Goal: Transaction & Acquisition: Purchase product/service

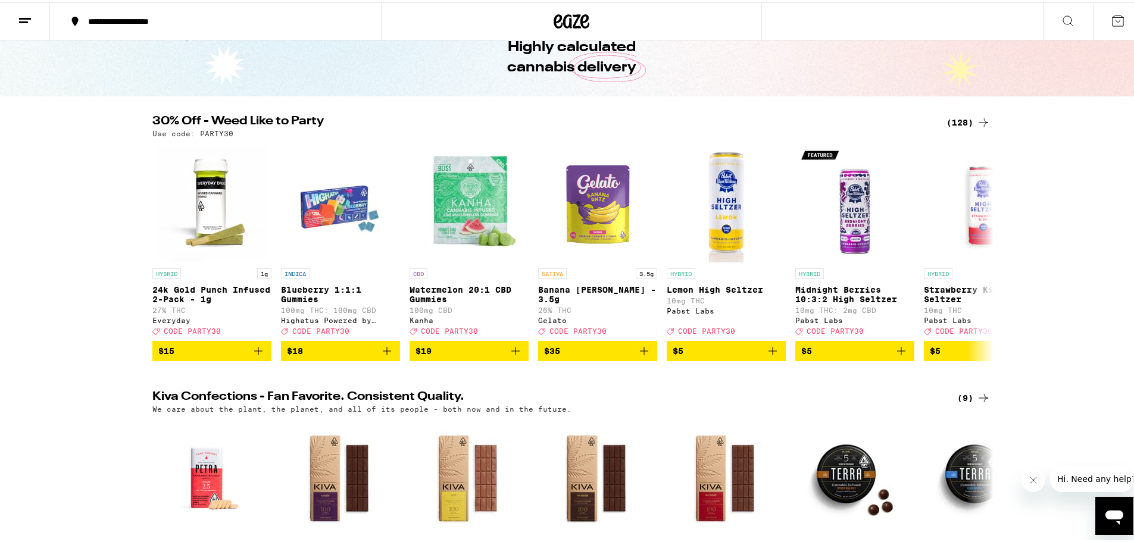
click at [983, 123] on icon at bounding box center [984, 120] width 14 height 14
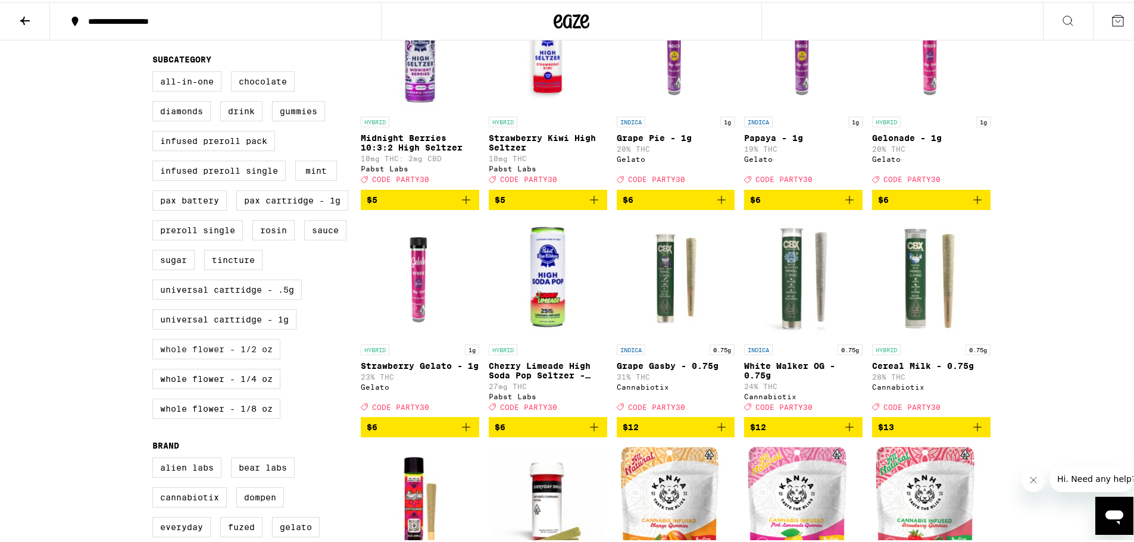
scroll to position [417, 0]
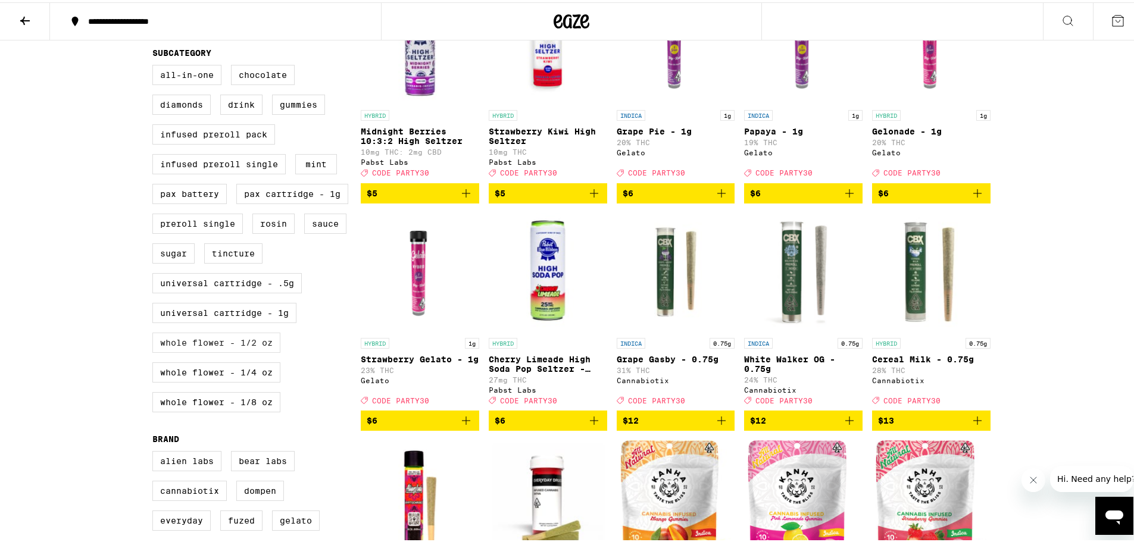
click at [212, 351] on label "Whole Flower - 1/2 oz" at bounding box center [216, 340] width 128 height 20
click at [155, 65] on input "Whole Flower - 1/2 oz" at bounding box center [155, 64] width 1 height 1
checkbox input "true"
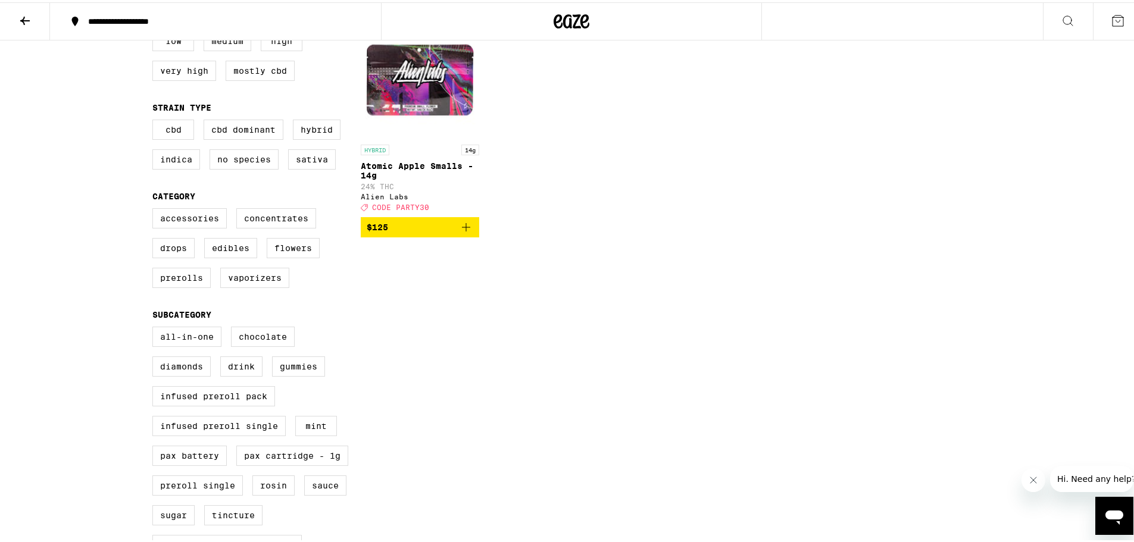
scroll to position [60, 0]
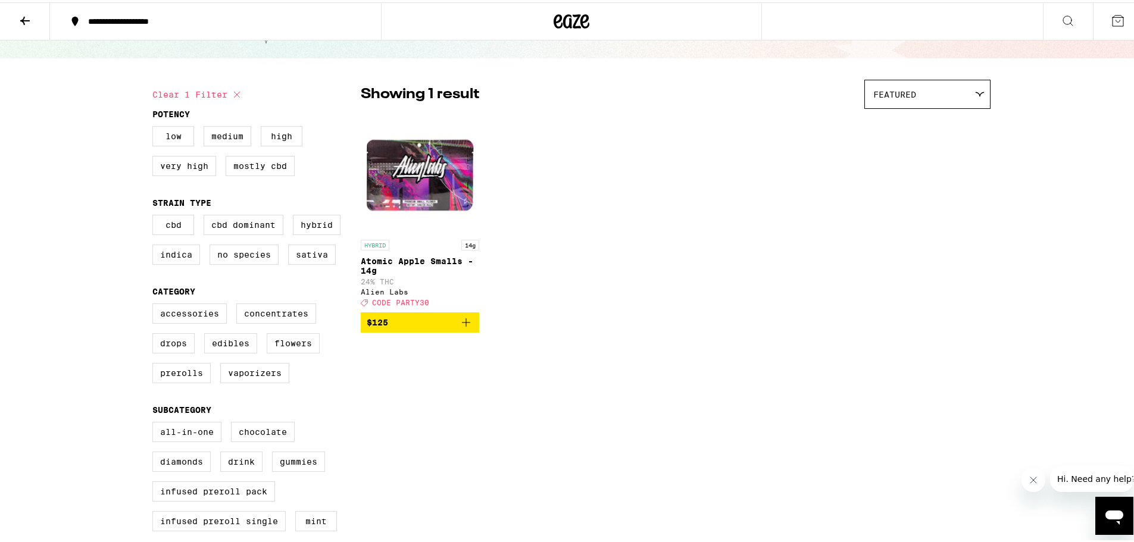
click at [445, 191] on img "Open page for Atomic Apple Smalls - 14g from Alien Labs" at bounding box center [420, 172] width 118 height 119
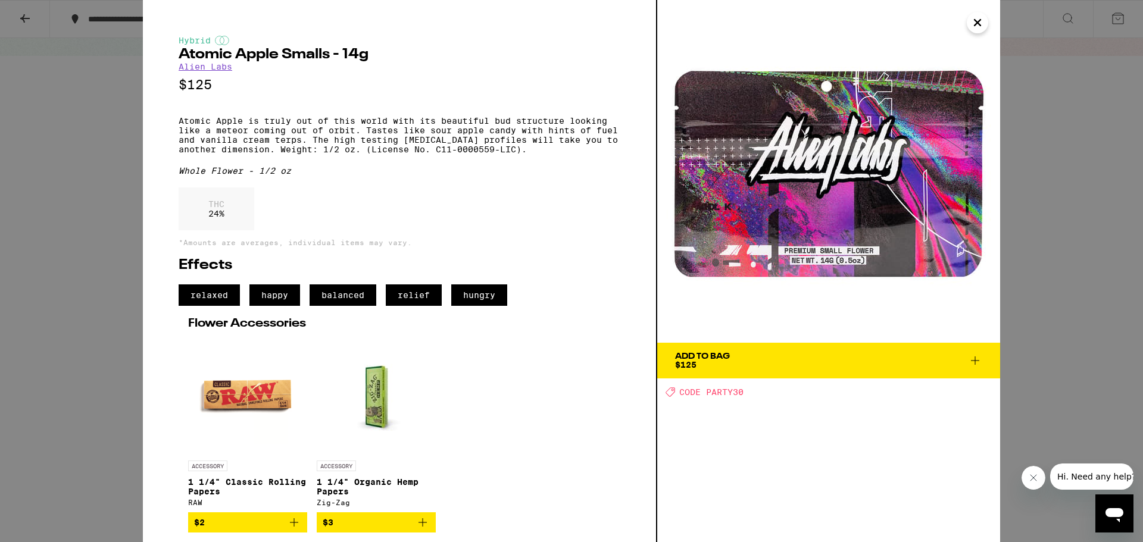
drag, startPoint x: 978, startPoint y: 369, endPoint x: 984, endPoint y: 369, distance: 6.6
click at [983, 369] on button "Add To Bag $125" at bounding box center [828, 361] width 343 height 36
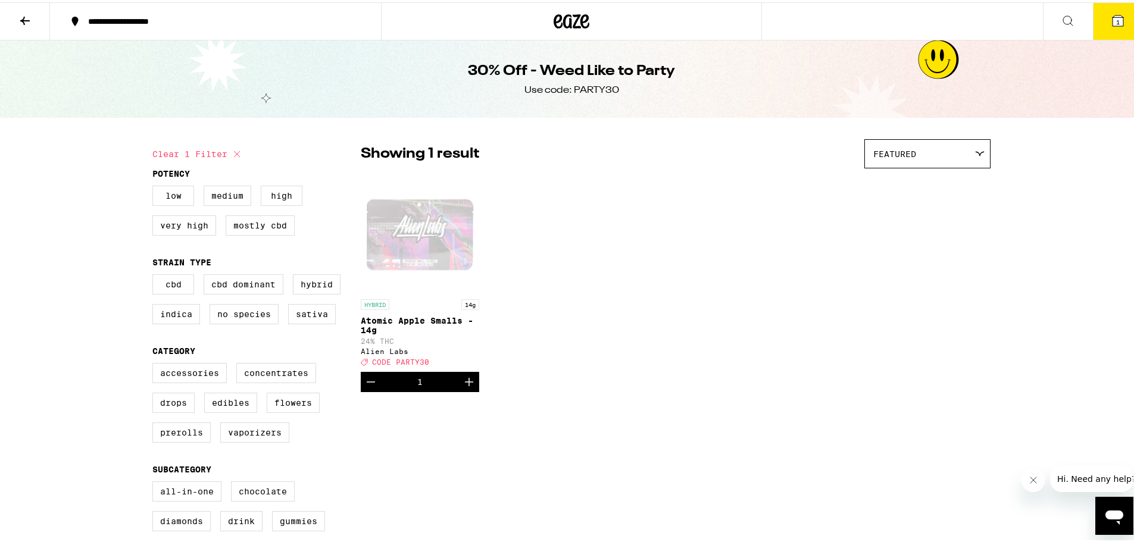
click at [1112, 26] on button "1" at bounding box center [1118, 19] width 50 height 37
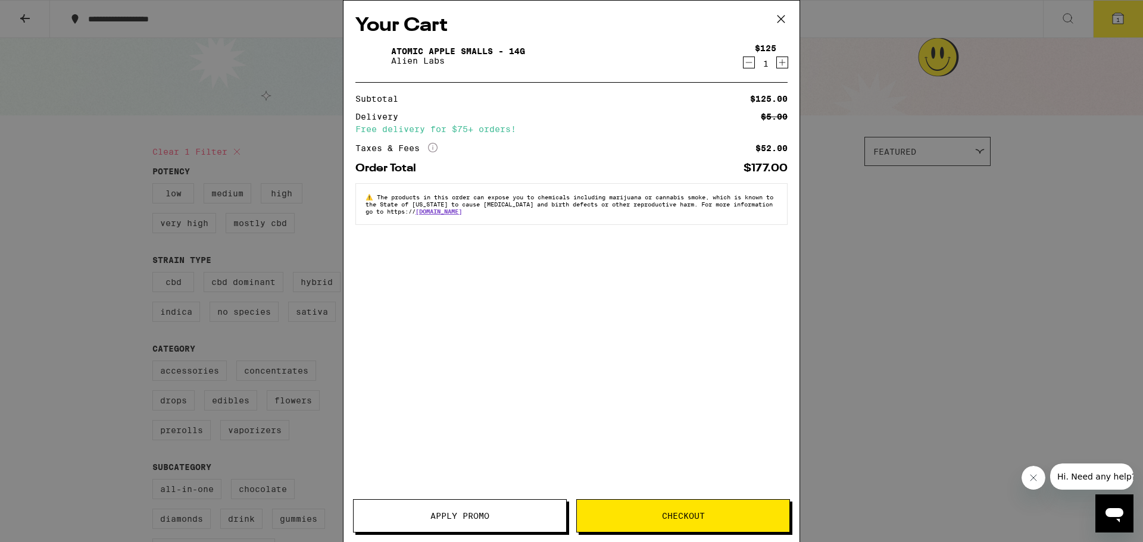
click at [475, 514] on span "Apply Promo" at bounding box center [460, 516] width 59 height 8
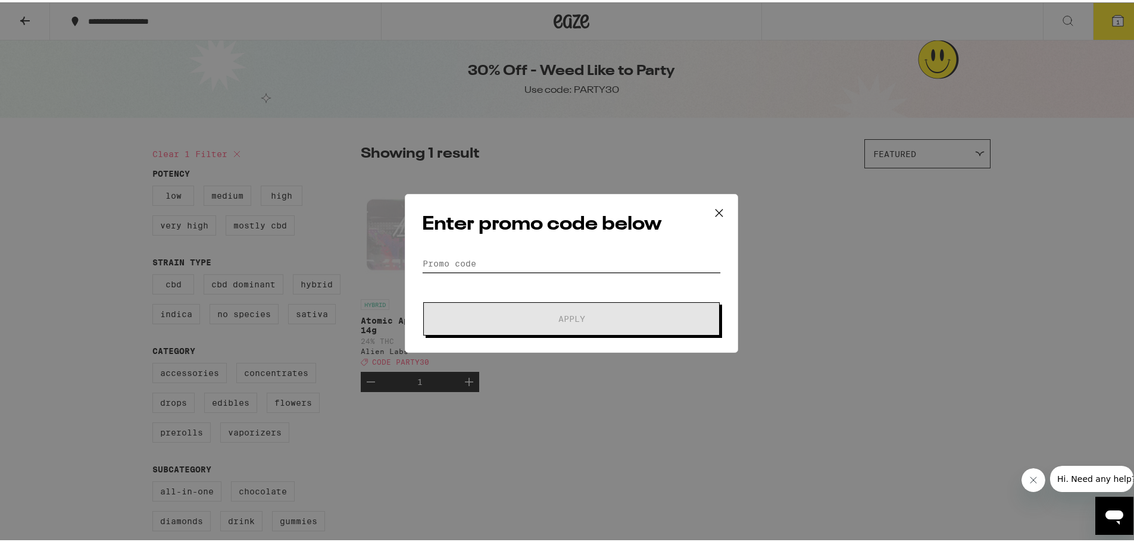
click at [582, 263] on input "Promo Code" at bounding box center [571, 261] width 299 height 18
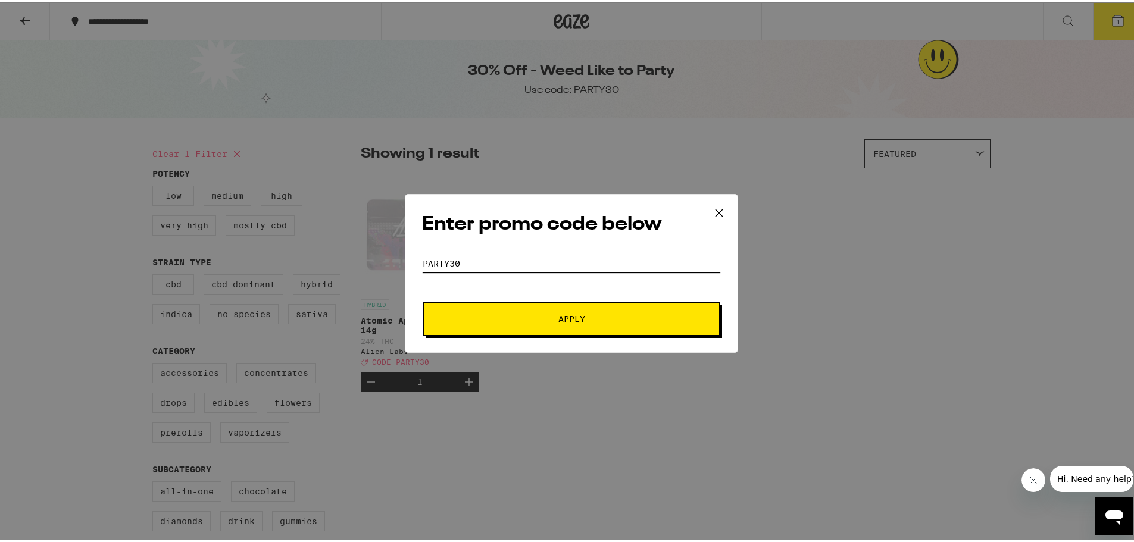
type input "party30"
click at [622, 321] on button "Apply" at bounding box center [571, 316] width 297 height 33
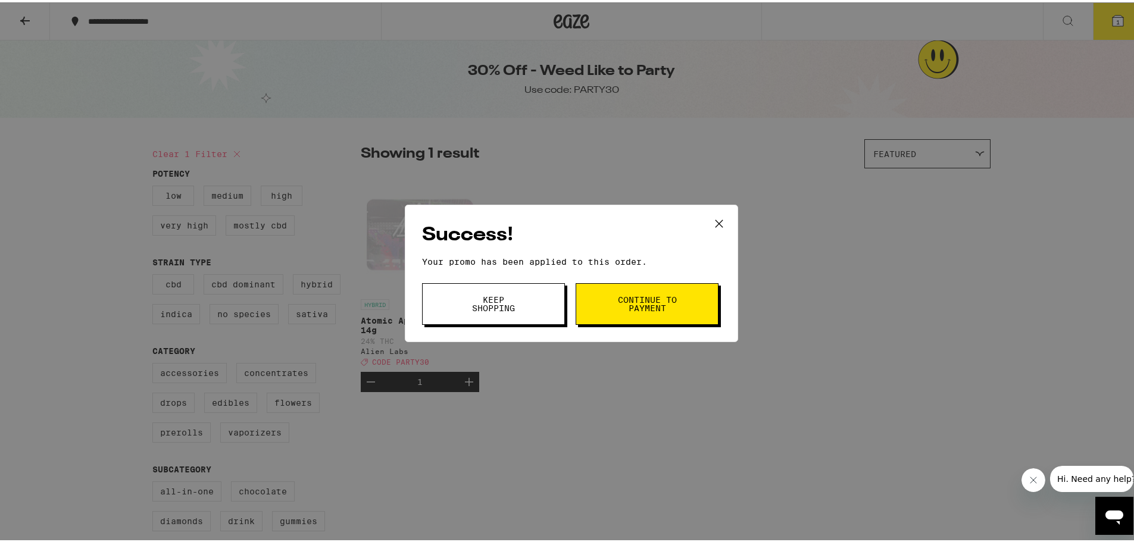
click at [631, 296] on span "Continue to payment" at bounding box center [647, 302] width 61 height 17
click at [710, 227] on icon at bounding box center [719, 222] width 18 height 18
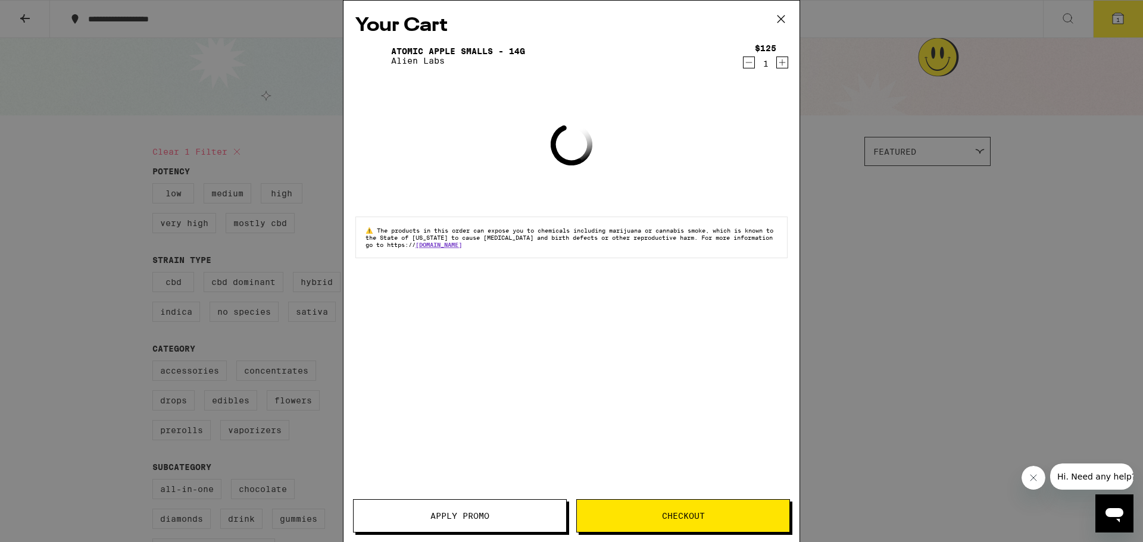
drag, startPoint x: 788, startPoint y: 21, endPoint x: 781, endPoint y: 23, distance: 6.8
click at [781, 23] on icon at bounding box center [781, 19] width 18 height 18
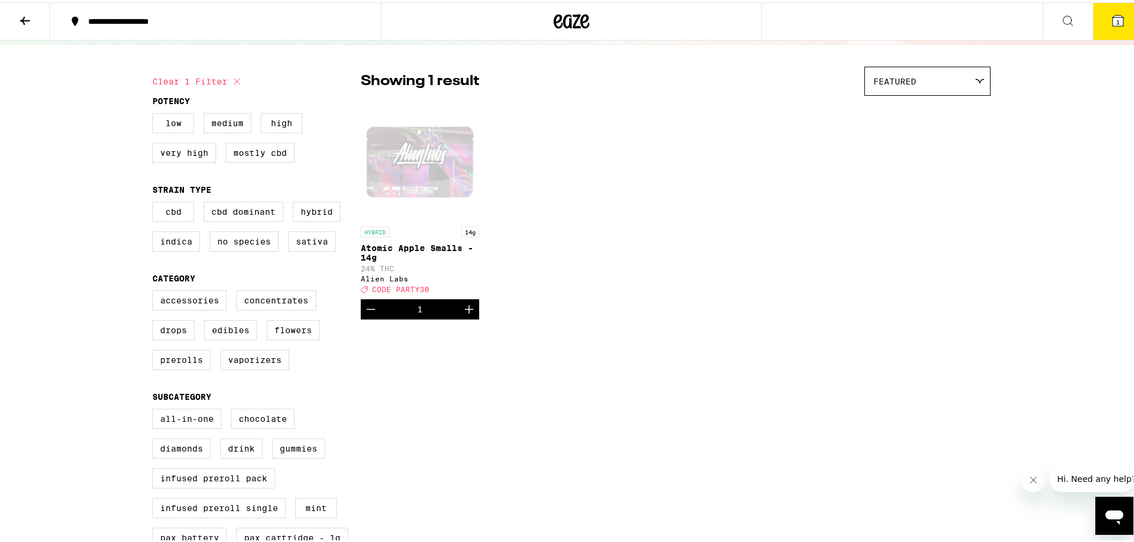
scroll to position [119, 0]
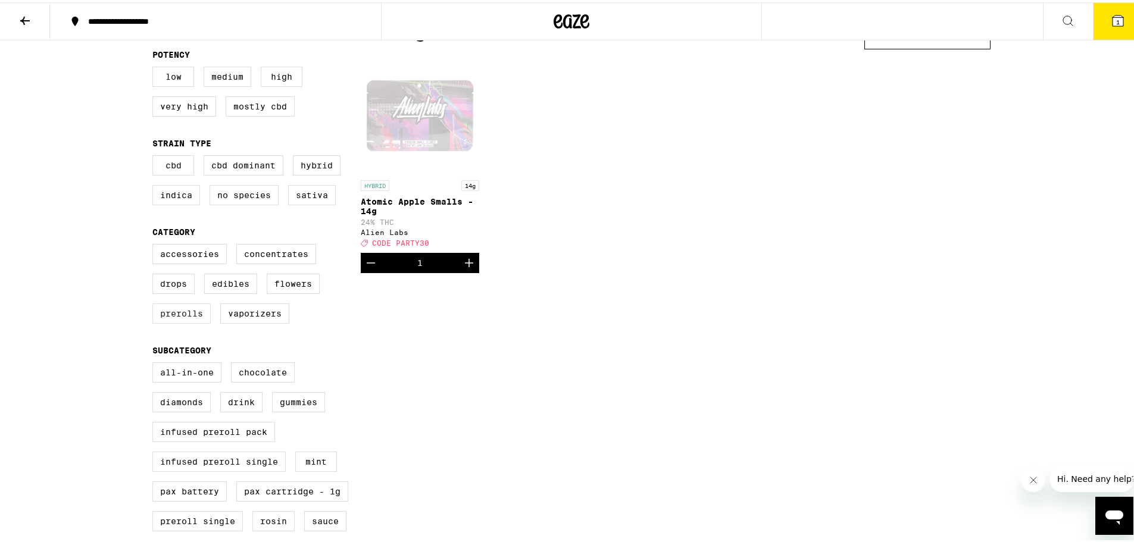
click at [171, 322] on label "Prerolls" at bounding box center [181, 311] width 58 height 20
click at [155, 244] on input "Prerolls" at bounding box center [155, 244] width 1 height 1
checkbox input "true"
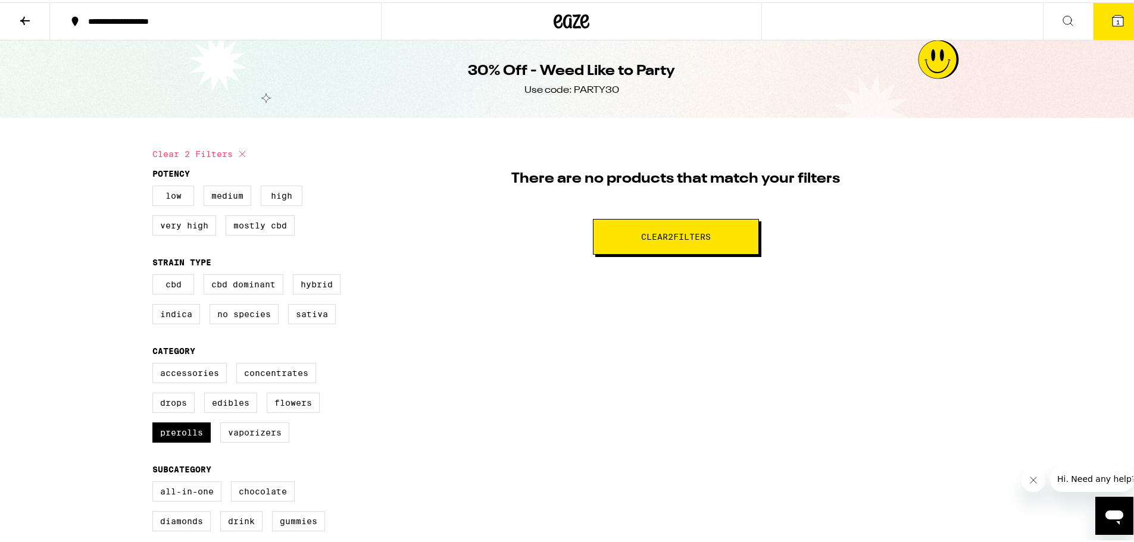
click at [1120, 18] on button "1" at bounding box center [1118, 19] width 50 height 37
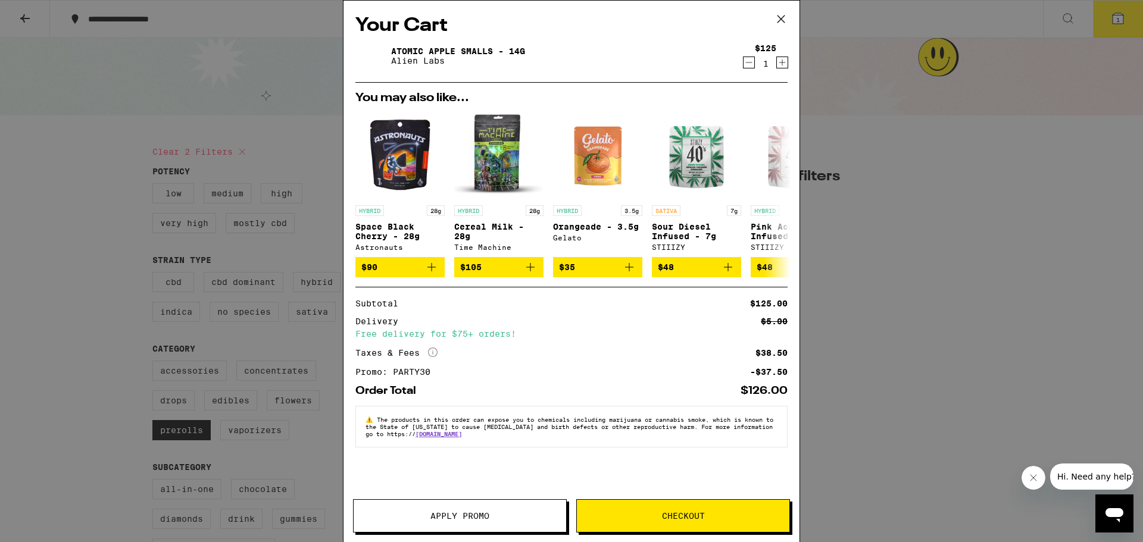
click at [746, 67] on icon "Decrement" at bounding box center [749, 62] width 11 height 14
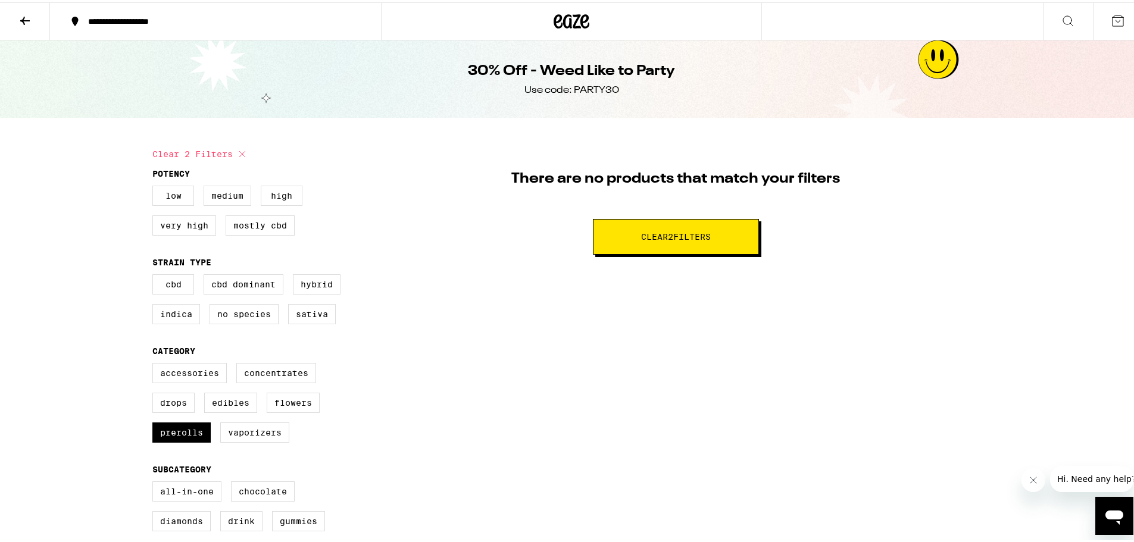
click at [29, 20] on icon at bounding box center [25, 18] width 14 height 14
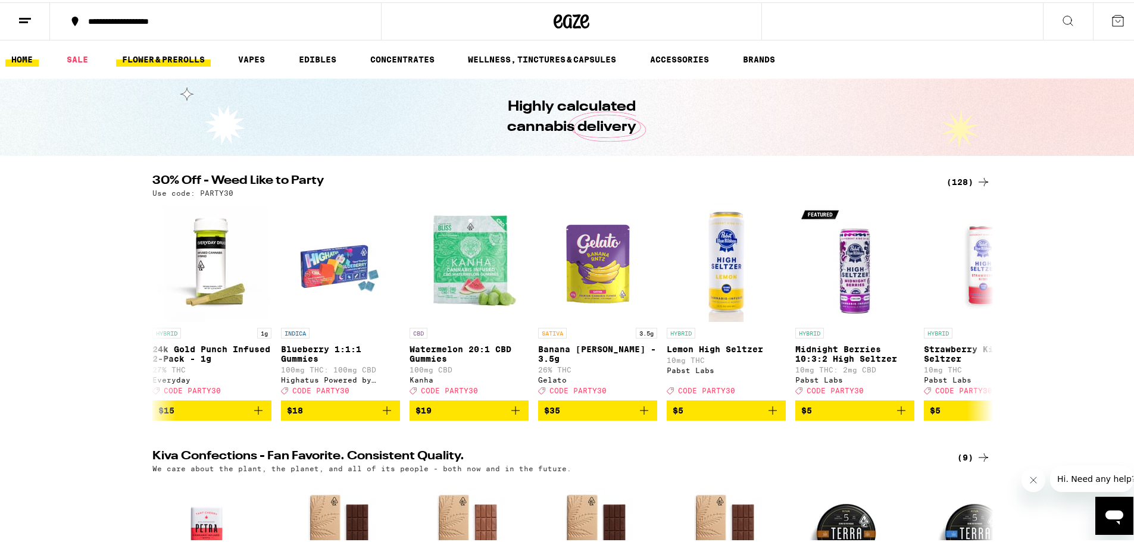
click at [164, 62] on link "FLOWER & PREROLLS" at bounding box center [163, 57] width 95 height 14
click at [160, 55] on link "FLOWER & PREROLLS" at bounding box center [163, 57] width 95 height 14
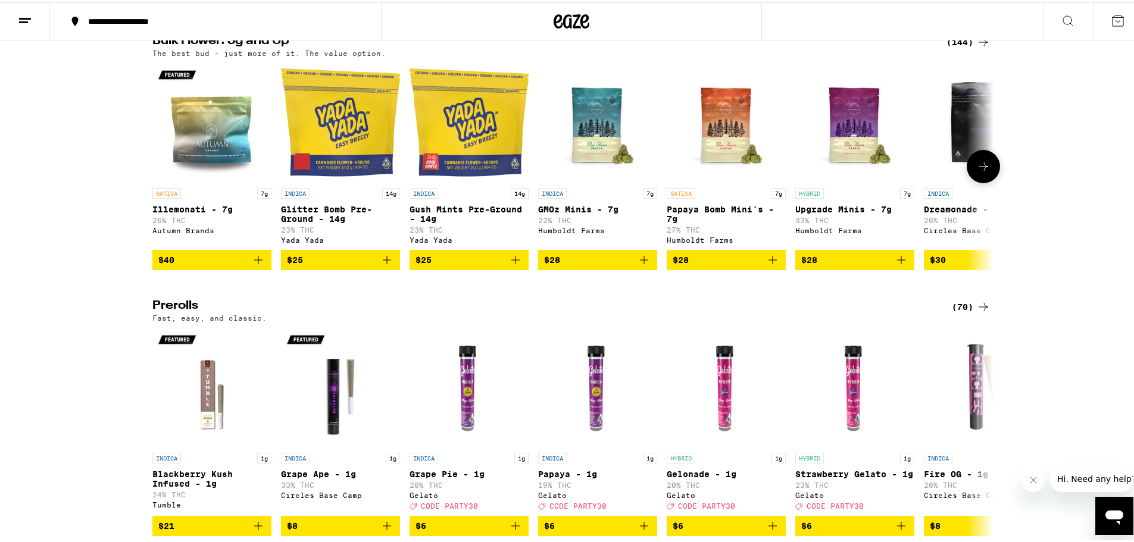
scroll to position [536, 0]
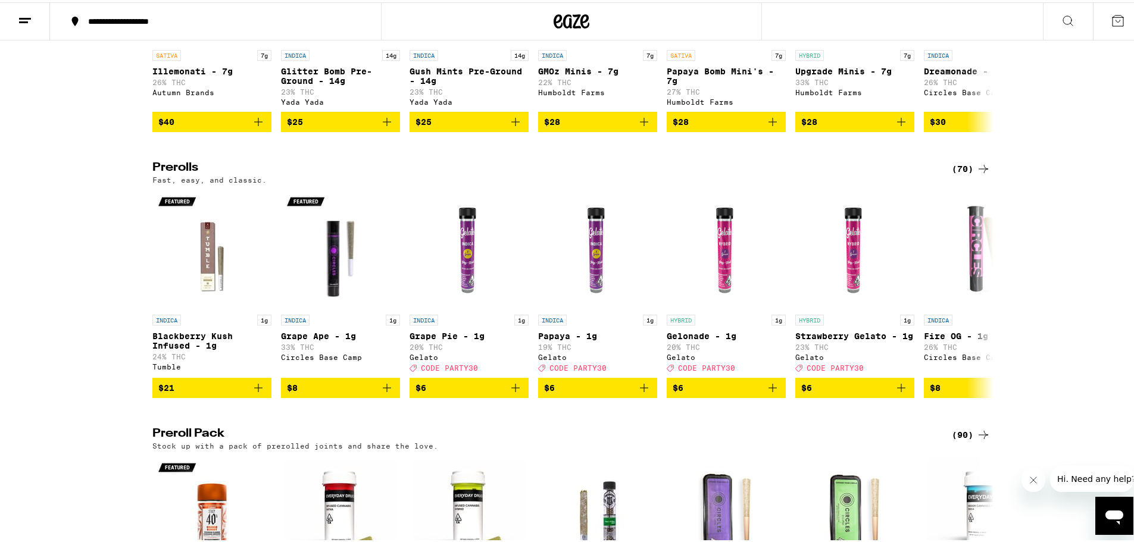
click at [979, 171] on icon at bounding box center [984, 167] width 10 height 8
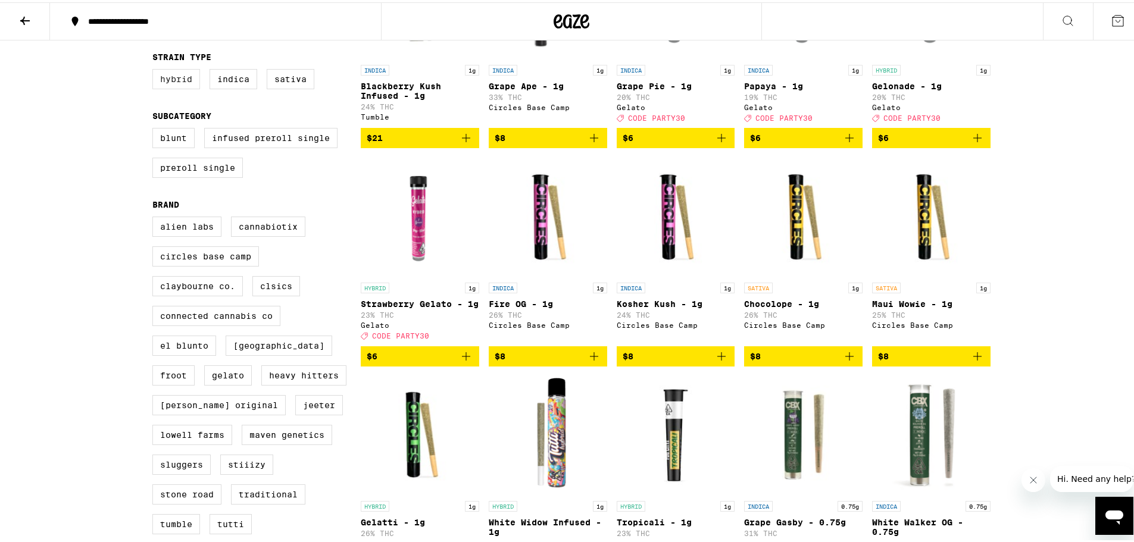
scroll to position [119, 0]
